Goal: Check status

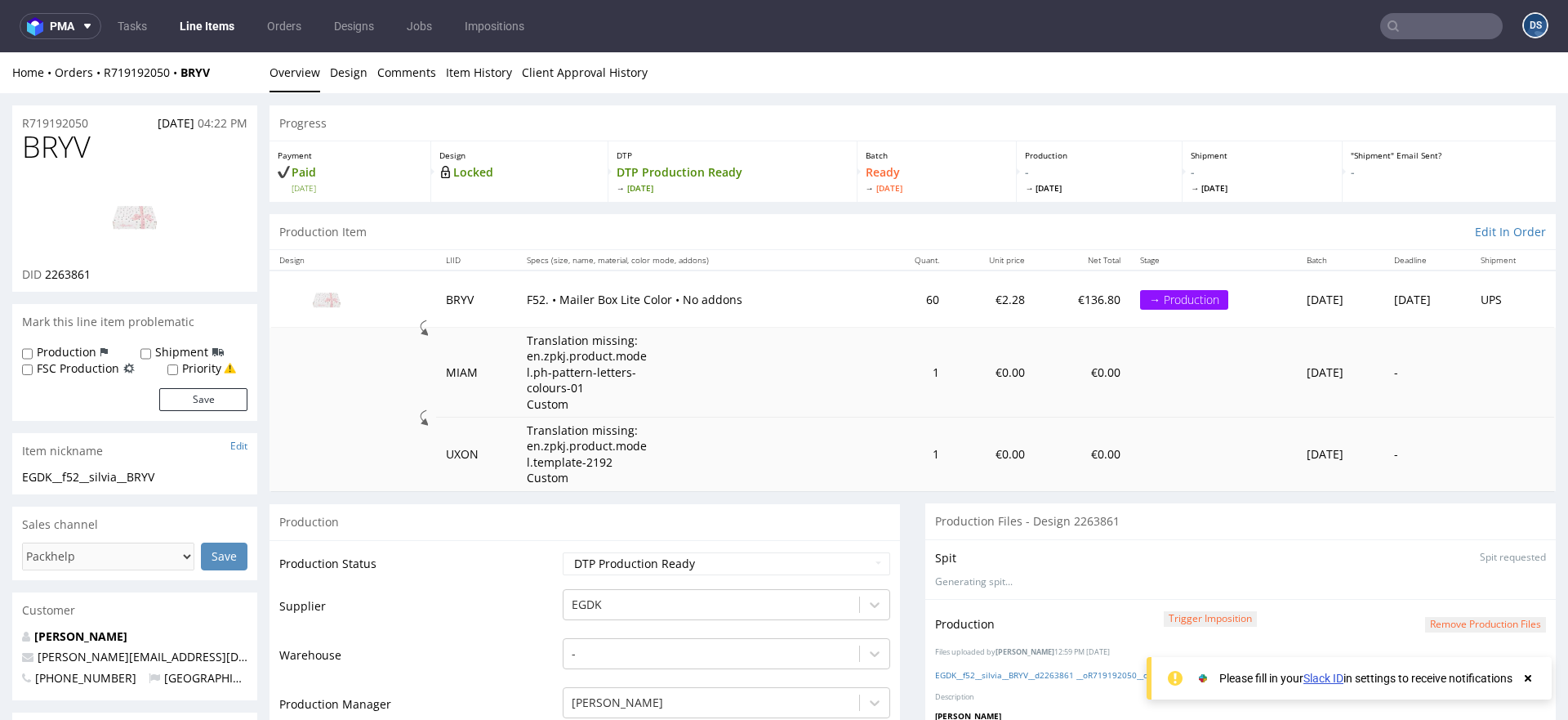
click at [616, 157] on p "DTP" at bounding box center [732, 155] width 232 height 12
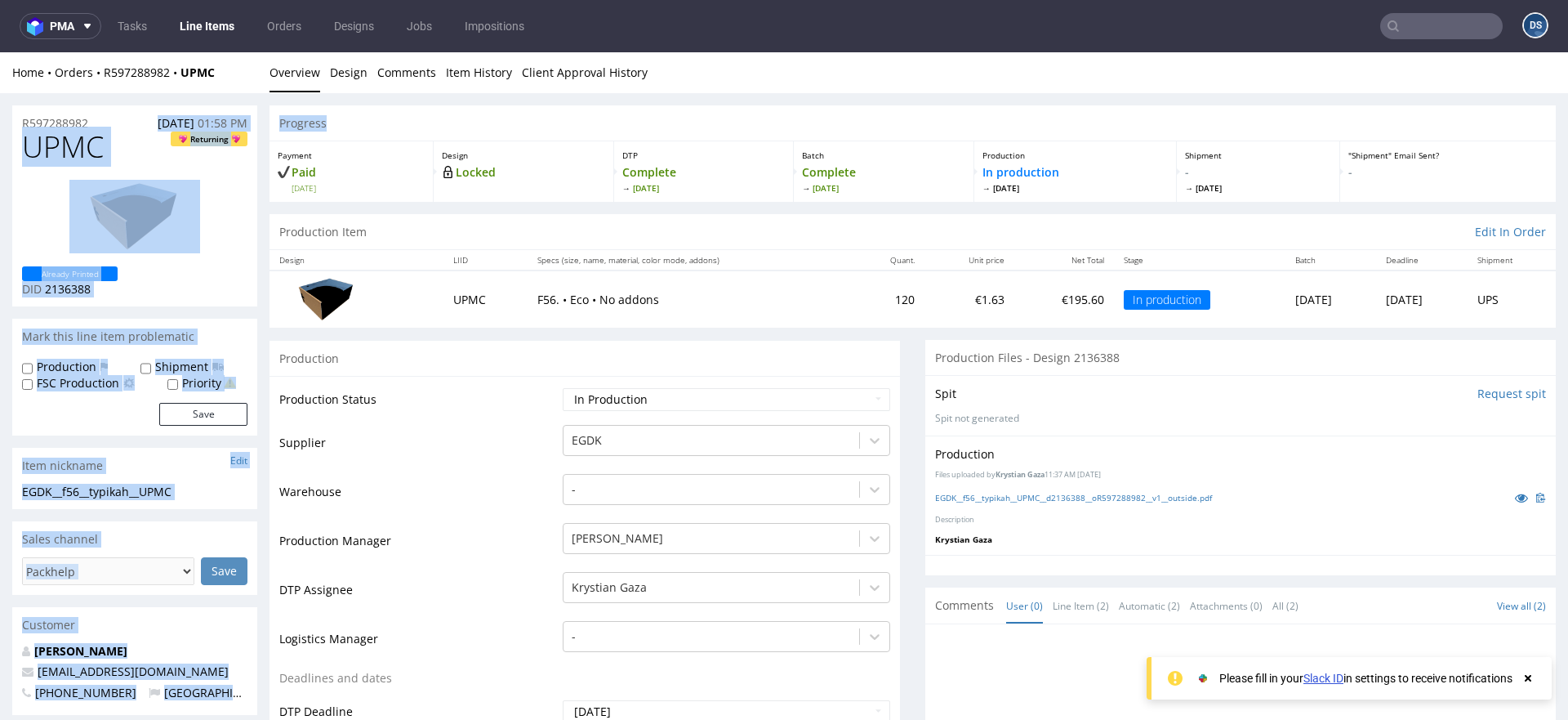
drag, startPoint x: 530, startPoint y: 115, endPoint x: 226, endPoint y: 100, distance: 304.4
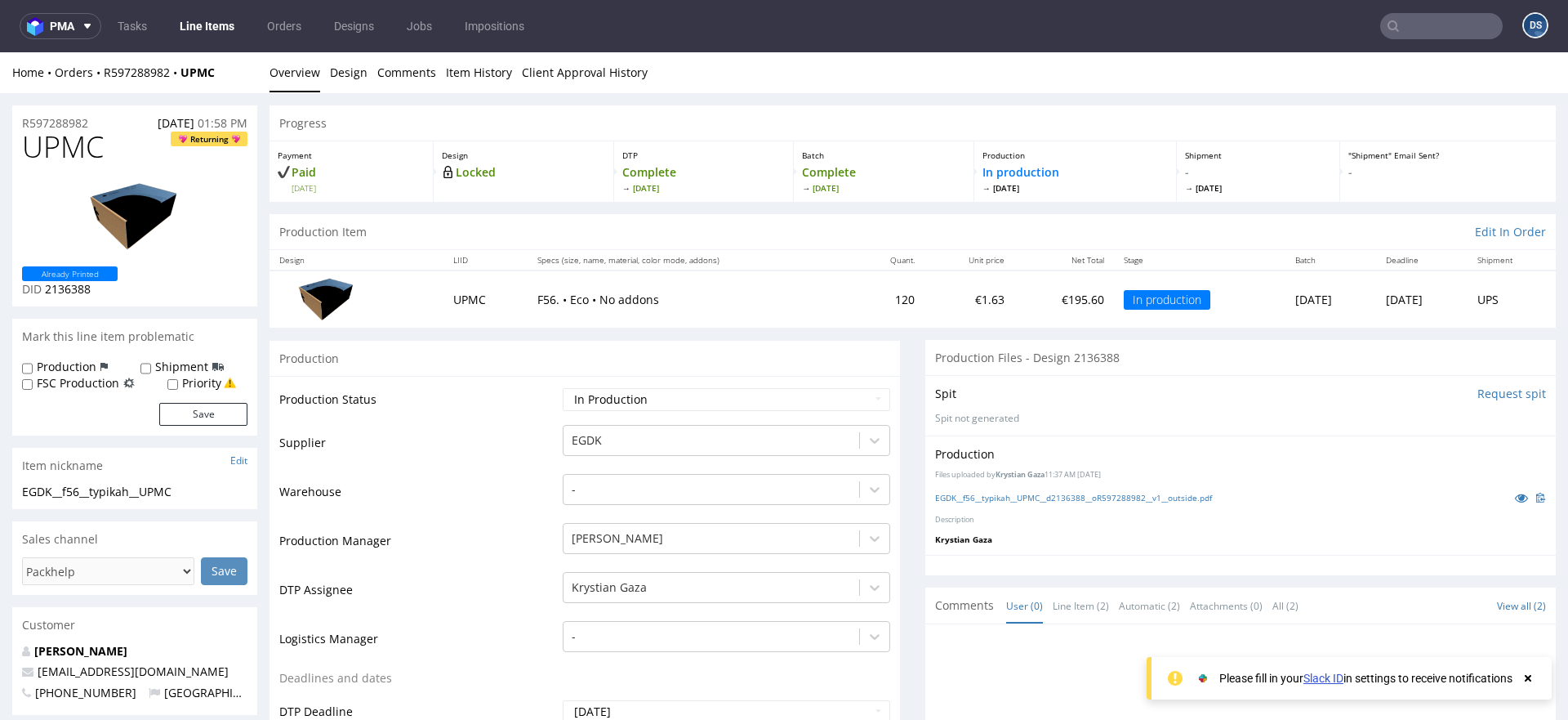
click at [538, 172] on p "Locked" at bounding box center [523, 172] width 163 height 16
